Goal: Register for event/course

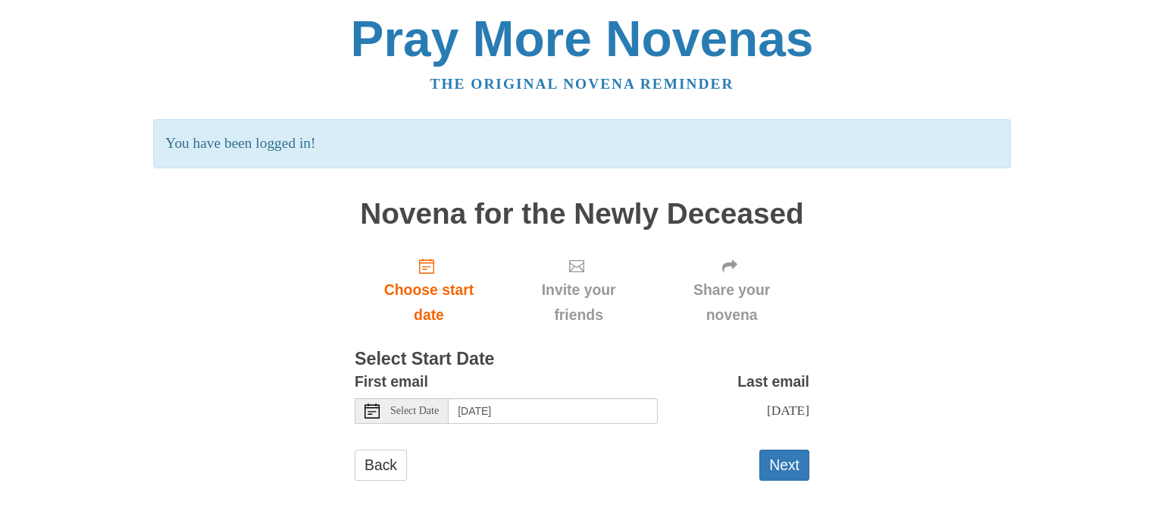
click at [418, 406] on span "Select Date" at bounding box center [414, 411] width 49 height 11
click at [797, 457] on button "Next" at bounding box center [785, 465] width 50 height 31
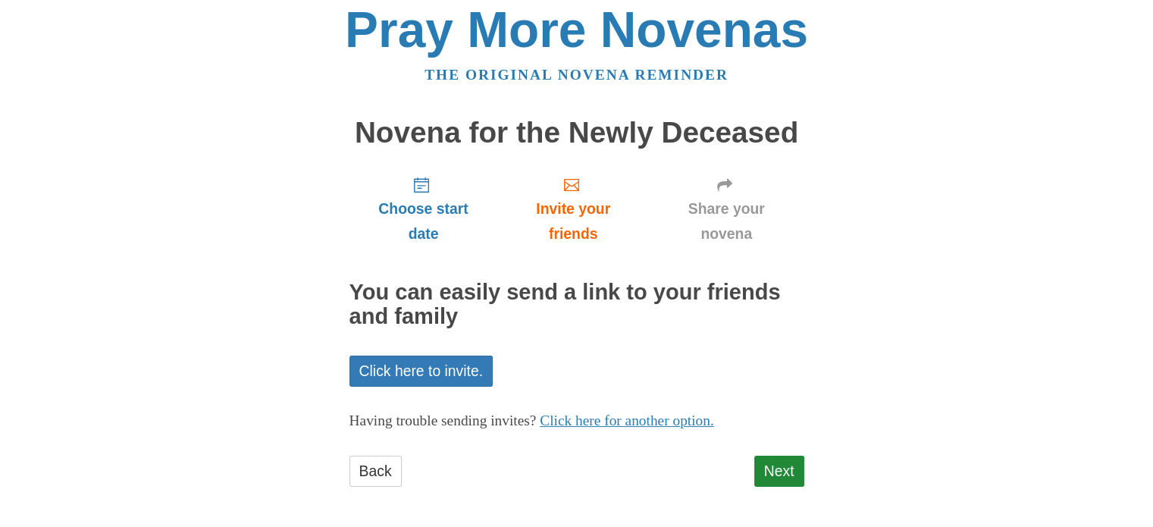
scroll to position [12, 0]
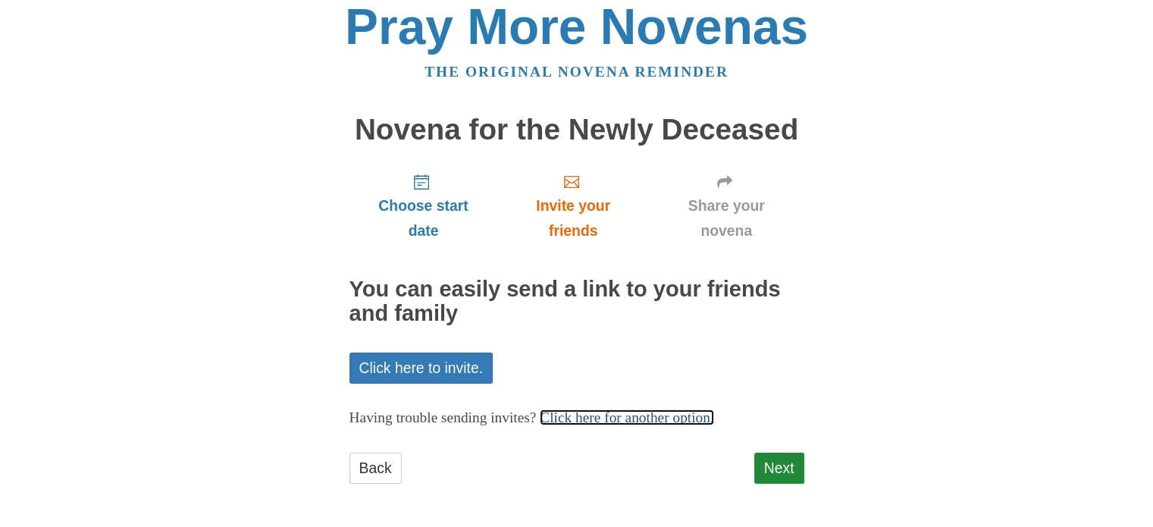
click at [670, 416] on link "Click here for another option." at bounding box center [627, 417] width 174 height 16
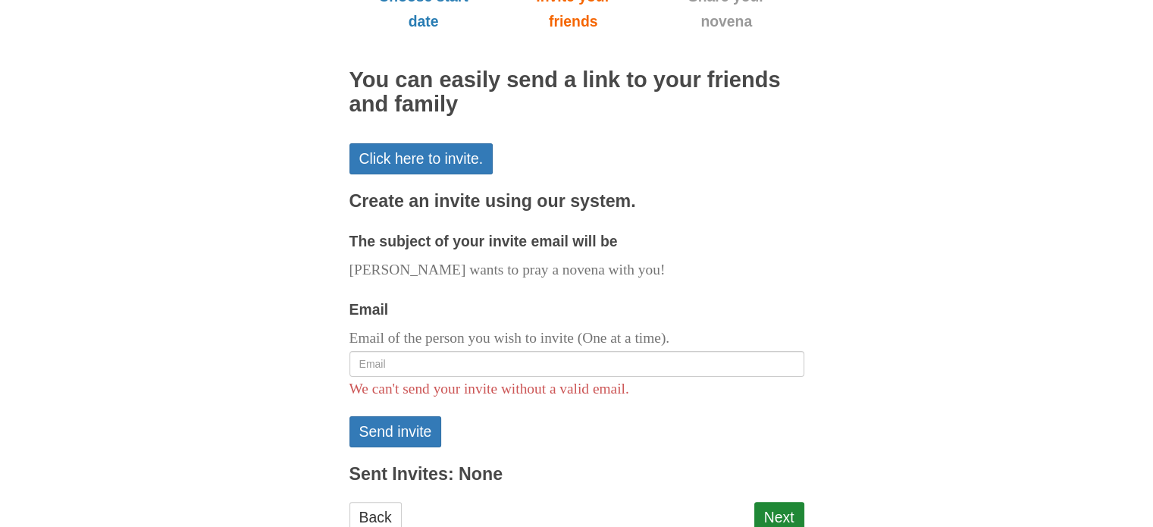
scroll to position [240, 0]
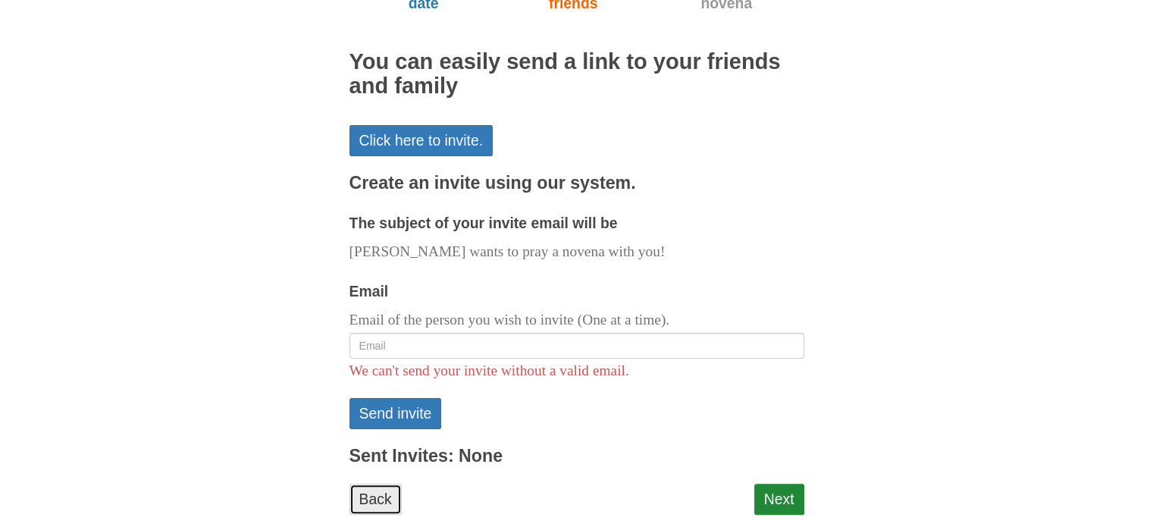
click at [370, 493] on link "Back" at bounding box center [375, 499] width 52 height 31
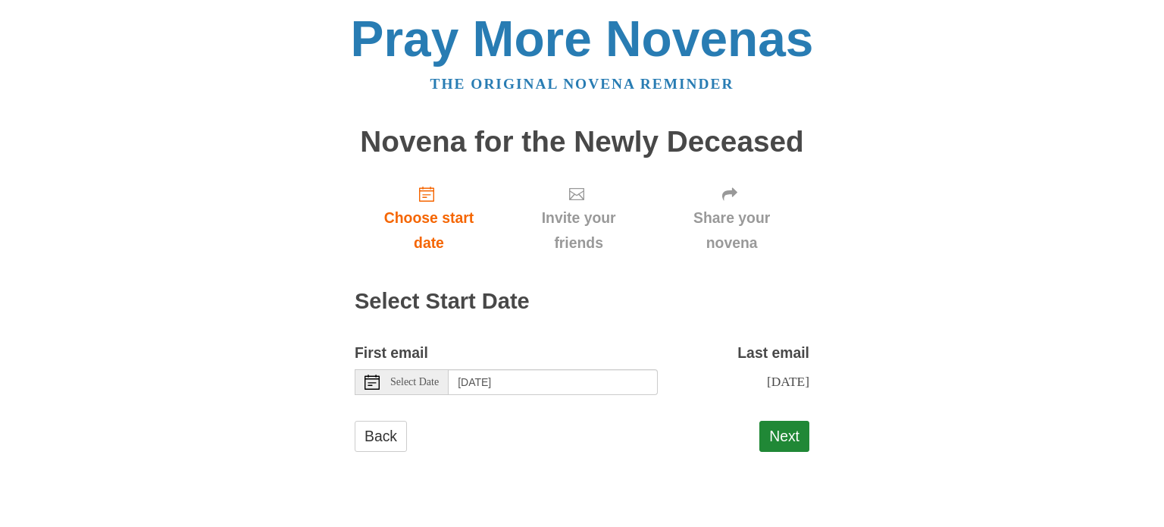
click at [403, 378] on span "Select Date" at bounding box center [414, 382] width 49 height 11
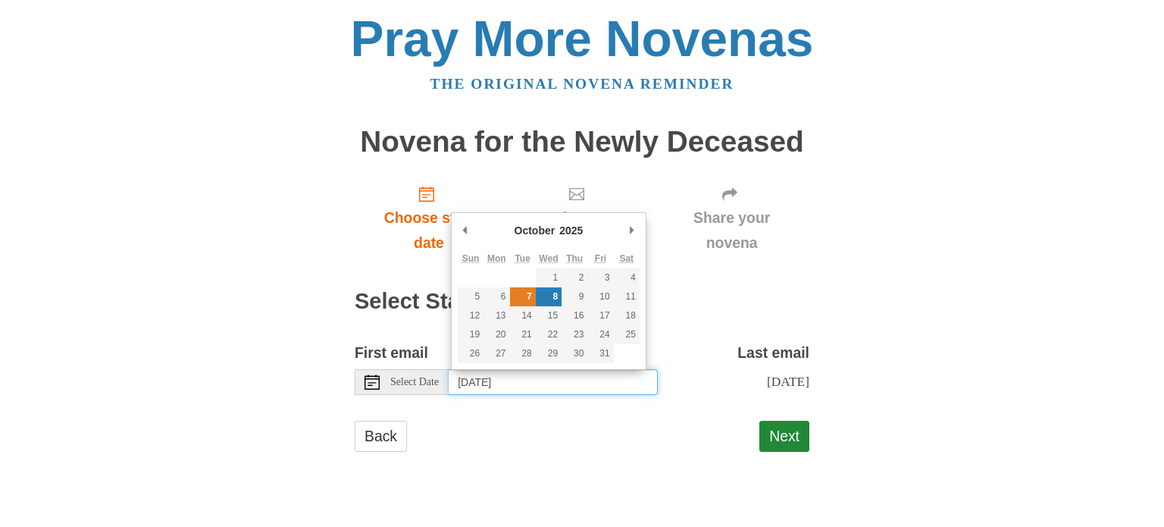
type input "Tuesday, October 7th"
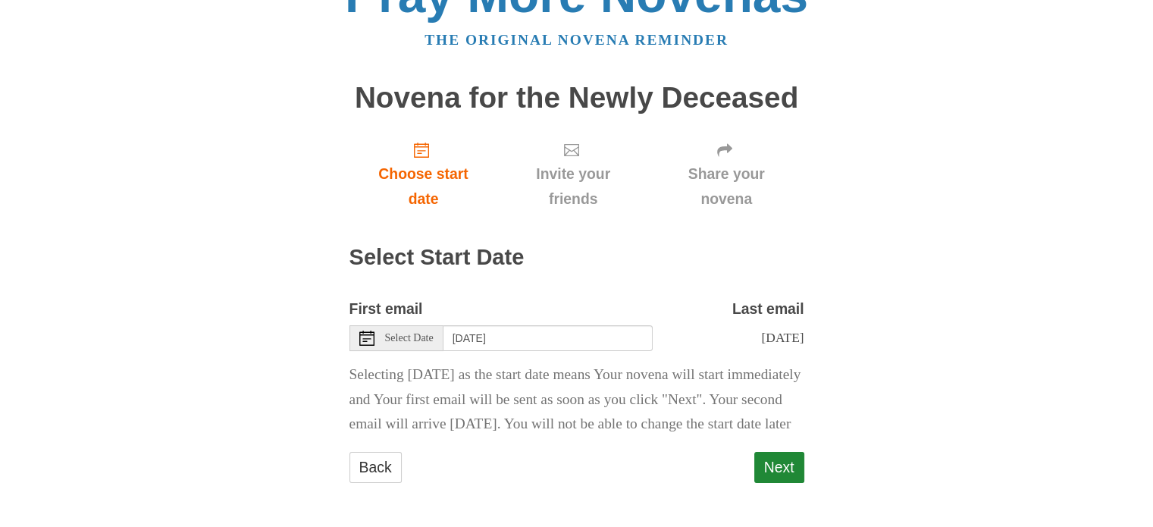
scroll to position [82, 0]
click at [782, 463] on button "Next" at bounding box center [779, 467] width 50 height 31
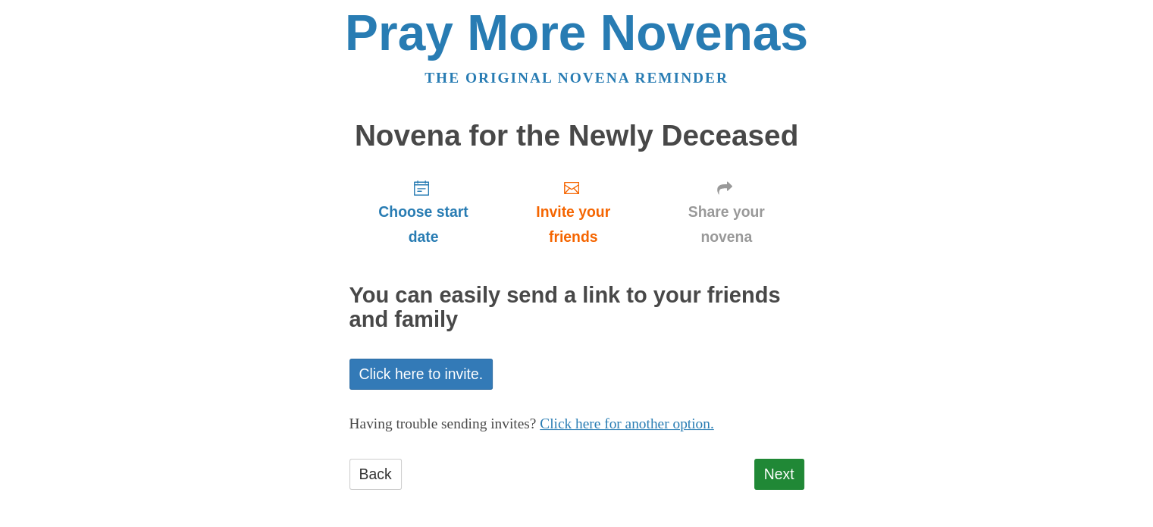
scroll to position [12, 0]
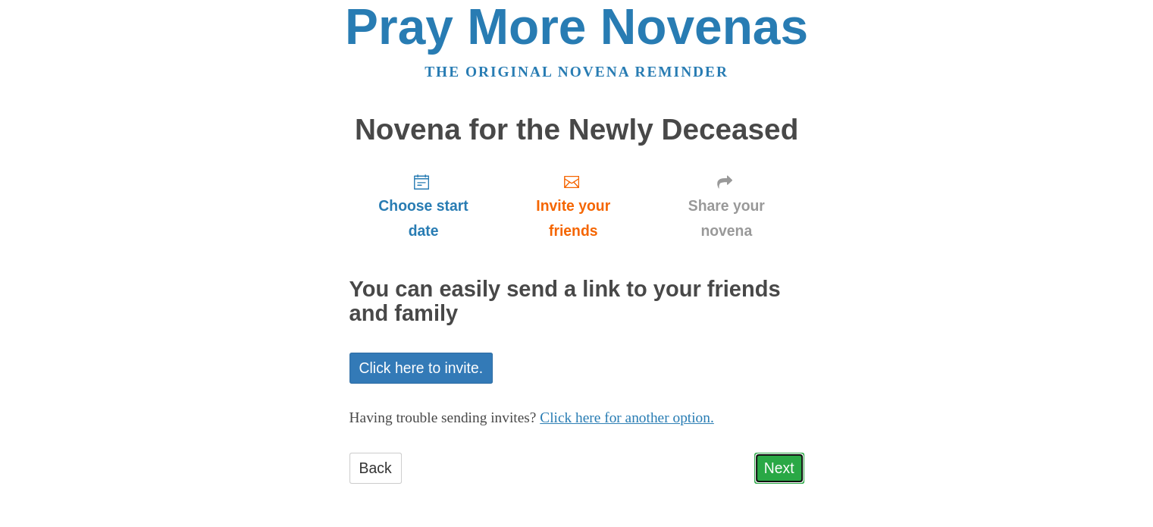
click at [797, 473] on link "Next" at bounding box center [779, 468] width 50 height 31
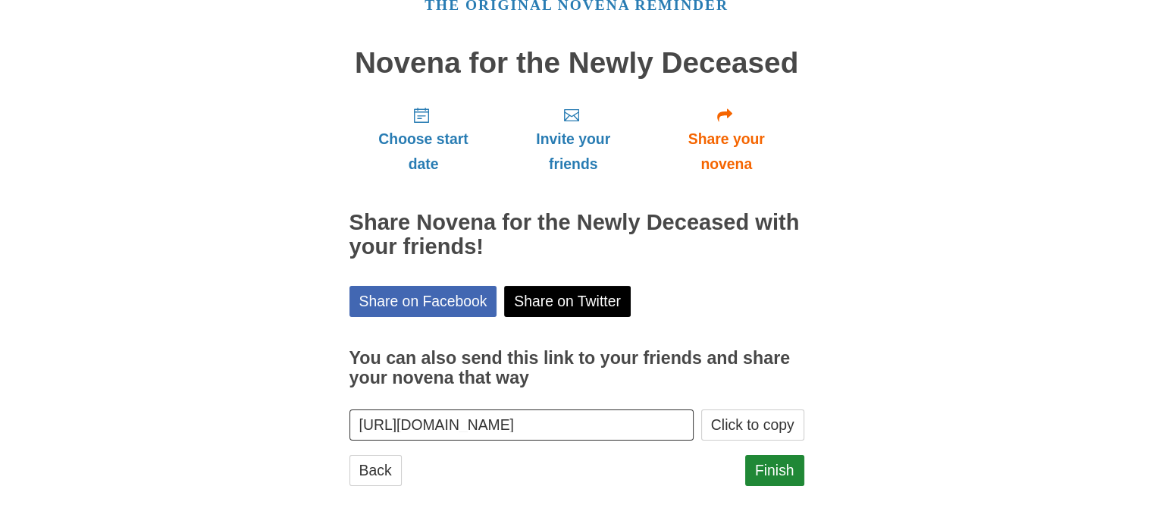
scroll to position [81, 0]
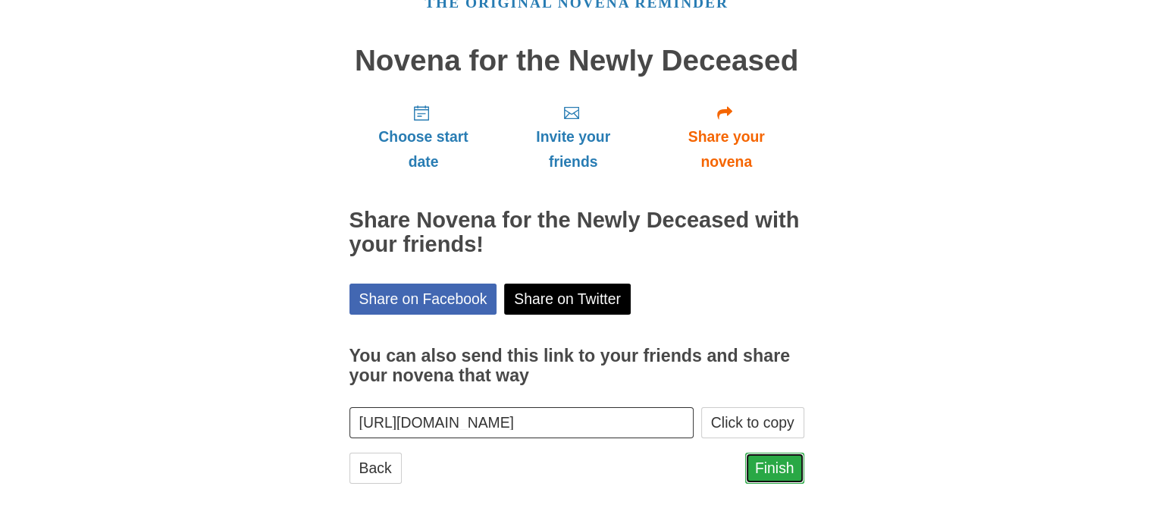
click at [788, 468] on link "Finish" at bounding box center [774, 468] width 59 height 31
